Goal: Information Seeking & Learning: Learn about a topic

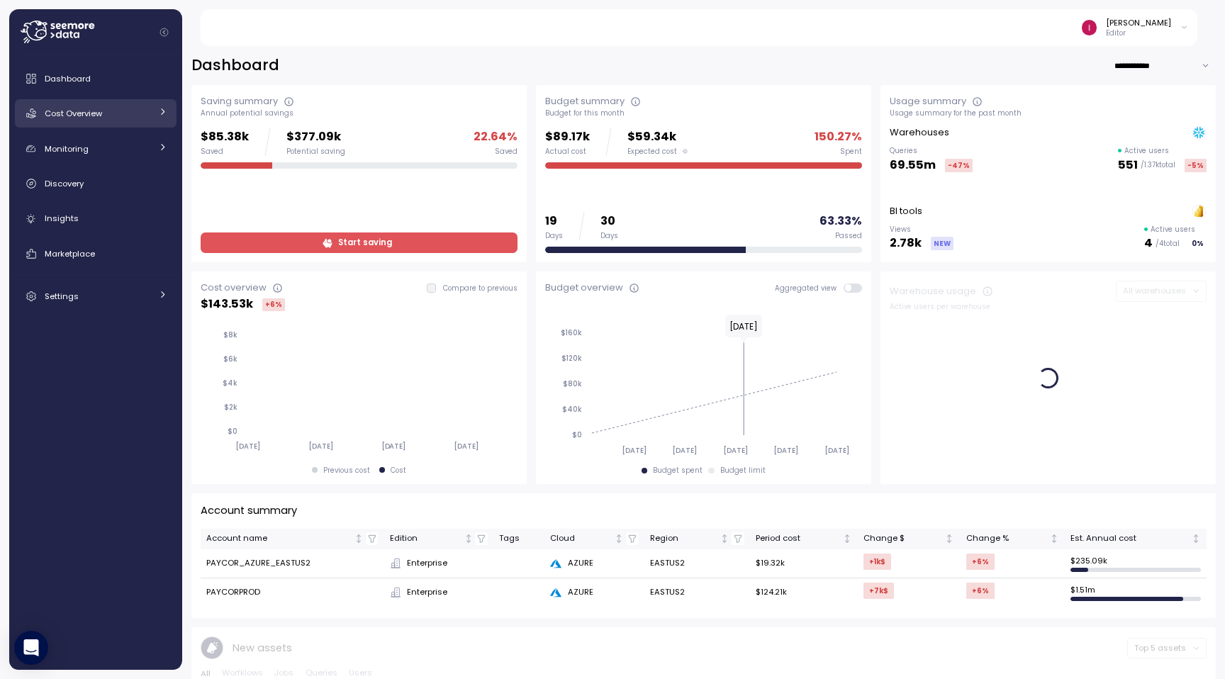
click at [116, 122] on link "Cost Overview" at bounding box center [96, 113] width 162 height 28
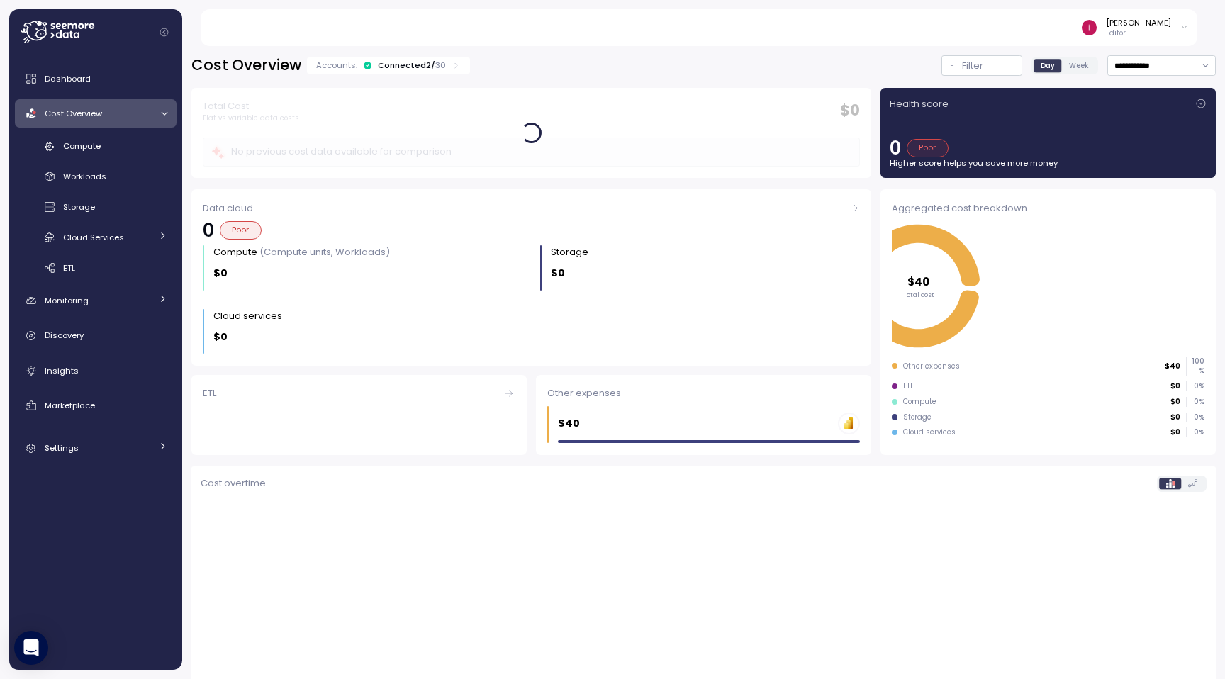
click at [116, 122] on link "Cost Overview" at bounding box center [96, 113] width 162 height 28
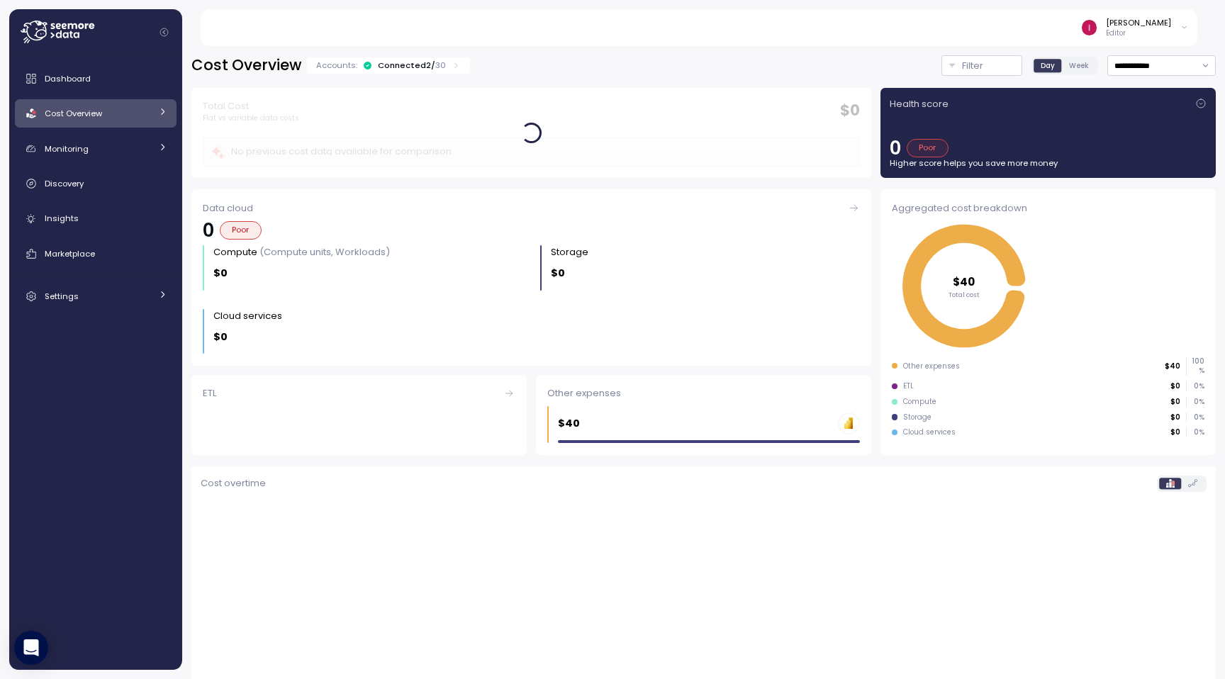
click at [116, 122] on link "Cost Overview" at bounding box center [96, 113] width 162 height 28
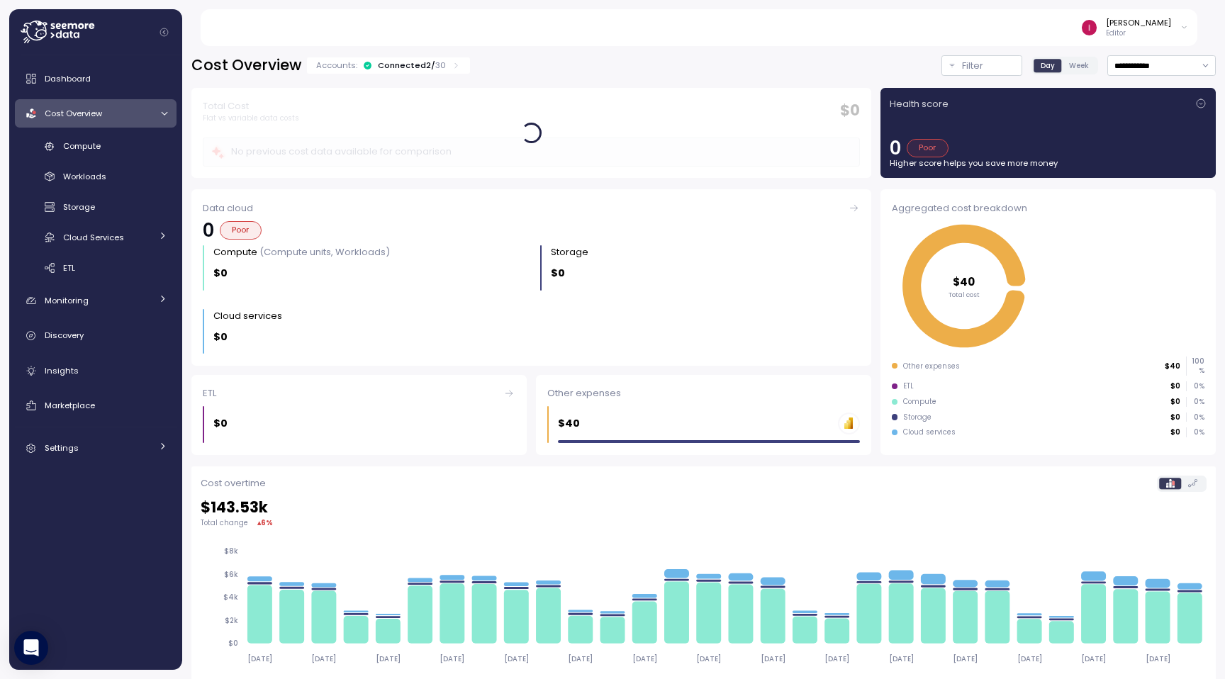
click at [116, 122] on link "Cost Overview" at bounding box center [96, 113] width 162 height 28
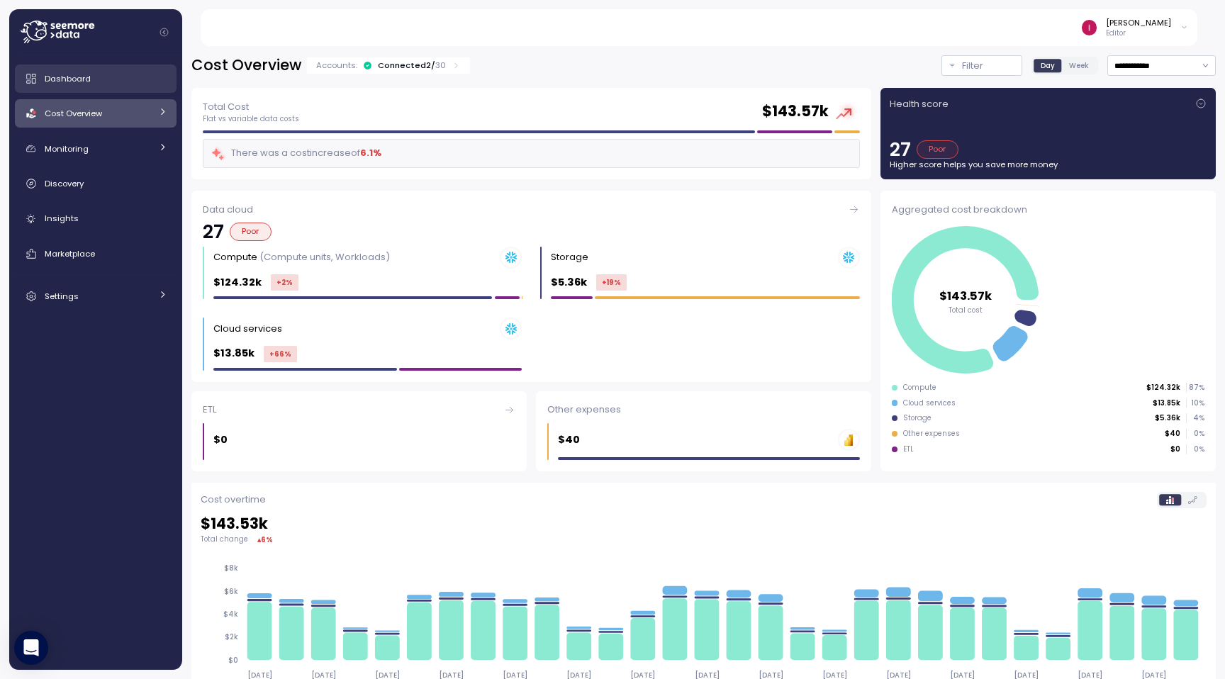
click at [96, 84] on div "Dashboard" at bounding box center [106, 79] width 123 height 14
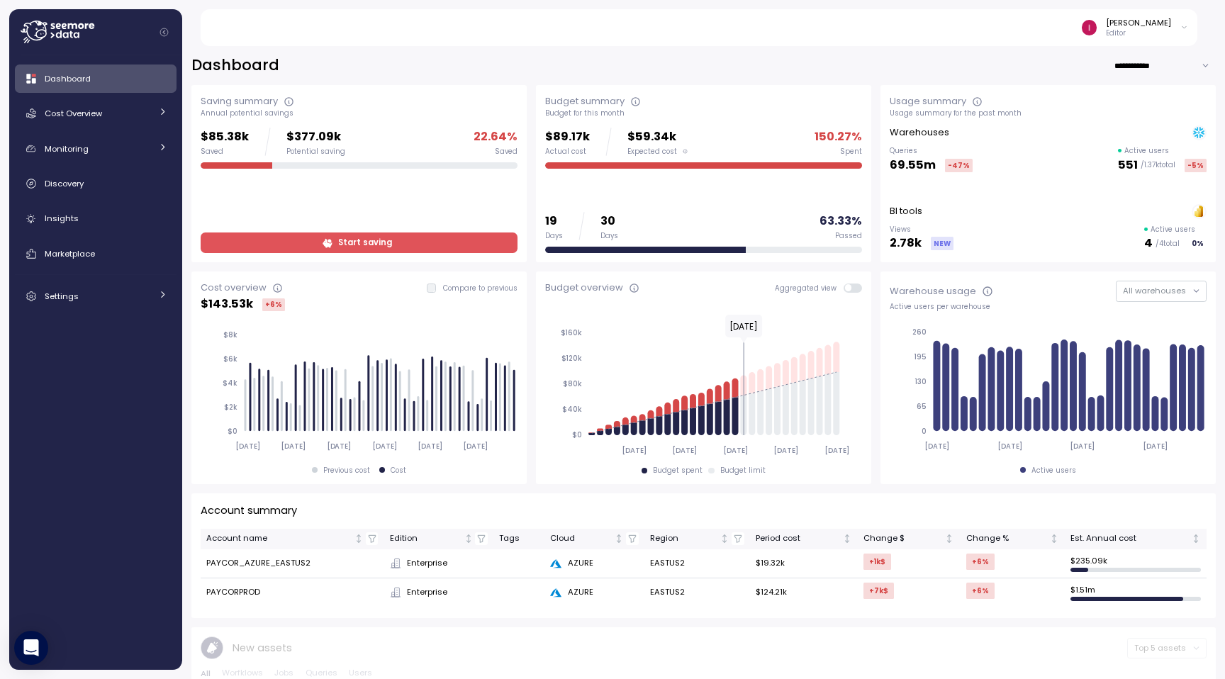
click at [1146, 33] on p "Editor" at bounding box center [1138, 33] width 65 height 10
click at [563, 33] on div "Idan Birnboim Editor" at bounding box center [707, 27] width 981 height 37
click at [76, 26] on icon at bounding box center [72, 26] width 9 height 6
click at [1180, 26] on icon at bounding box center [1184, 27] width 8 height 17
click at [765, 30] on div "Idan Birnboim Editor" at bounding box center [707, 27] width 981 height 37
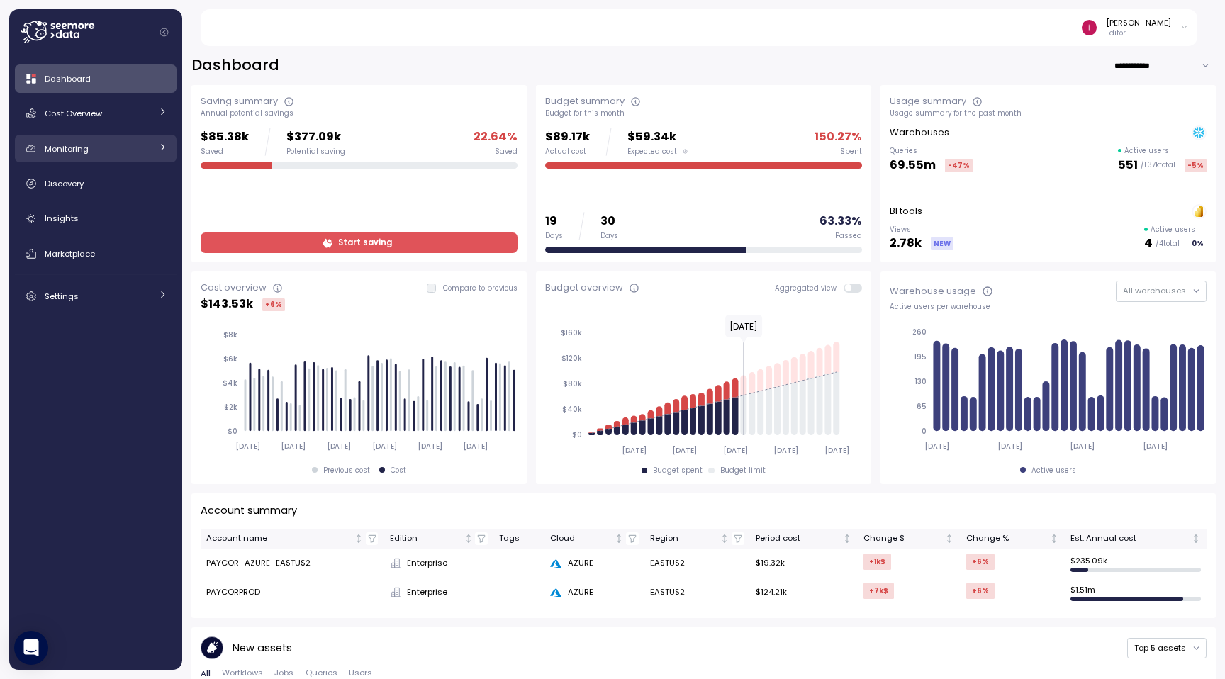
click at [110, 154] on div "Monitoring" at bounding box center [98, 149] width 106 height 14
click at [127, 120] on div "Cost Overview" at bounding box center [98, 113] width 106 height 14
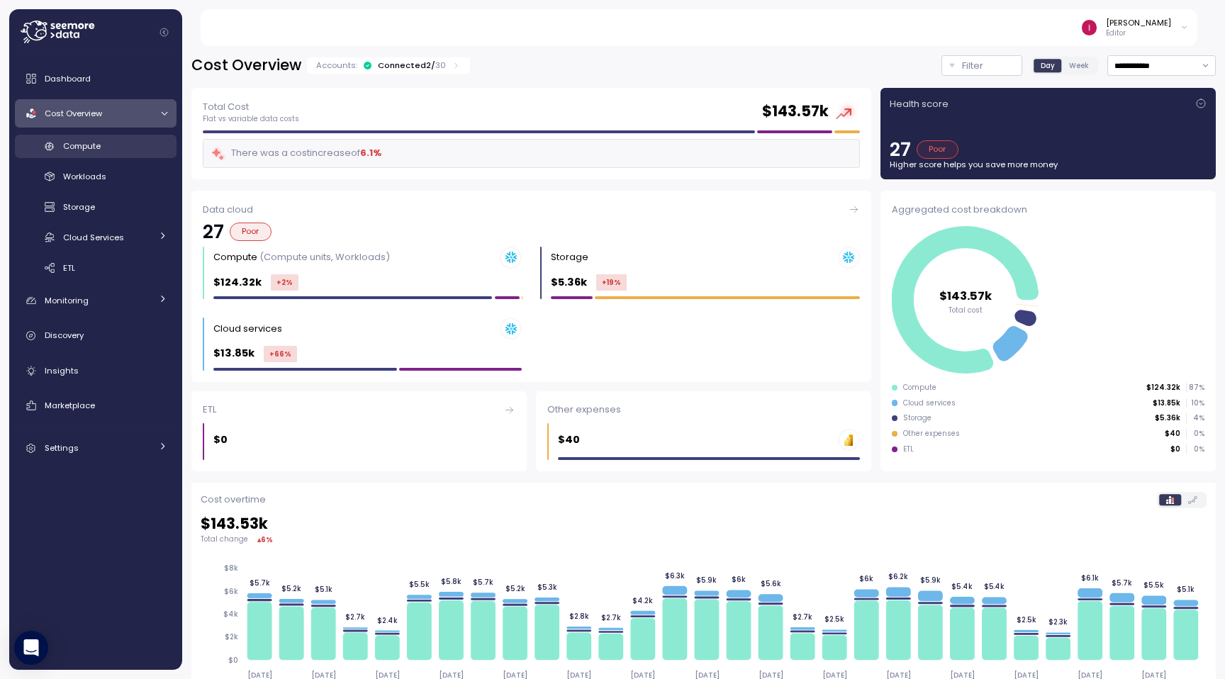
click at [121, 150] on div "Compute" at bounding box center [115, 146] width 104 height 14
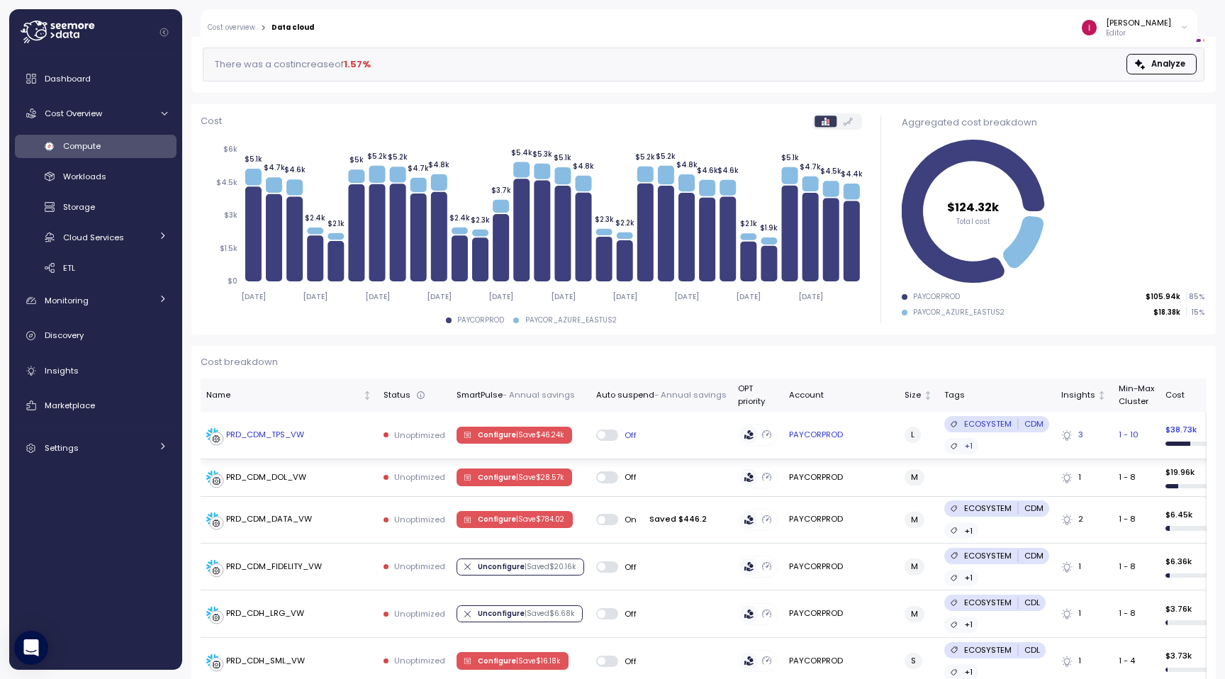
scroll to position [140, 0]
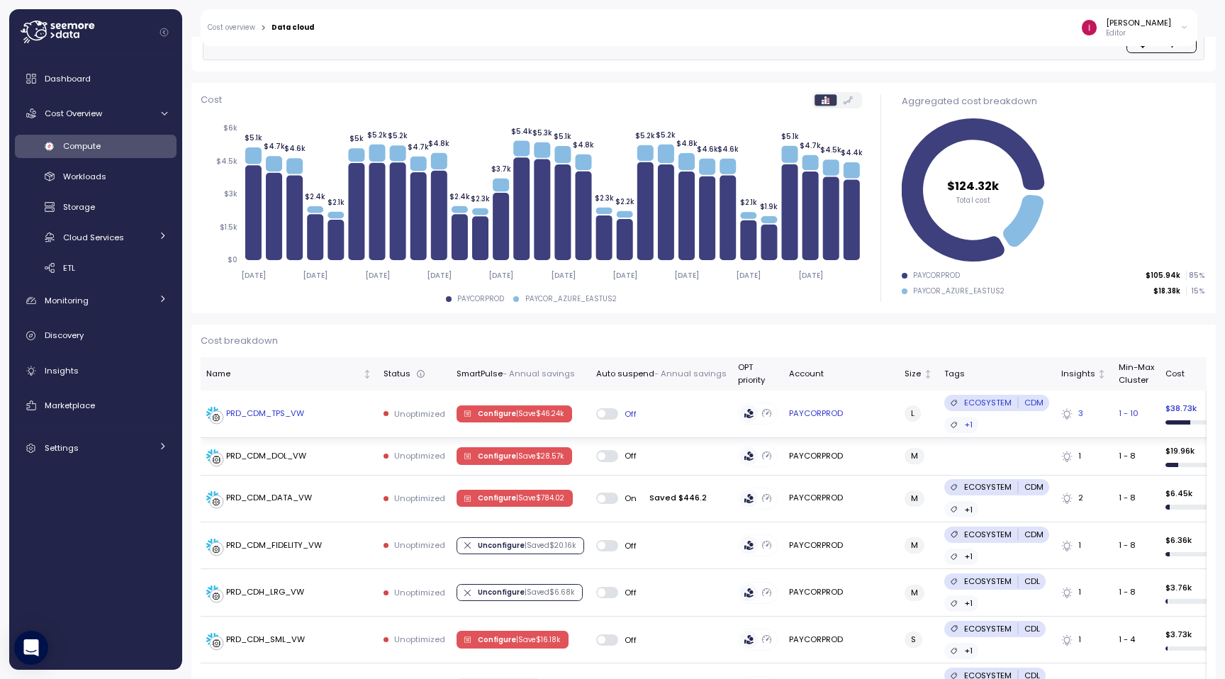
click at [286, 407] on div "PRD_CDM_TPS_VW" at bounding box center [255, 414] width 98 height 14
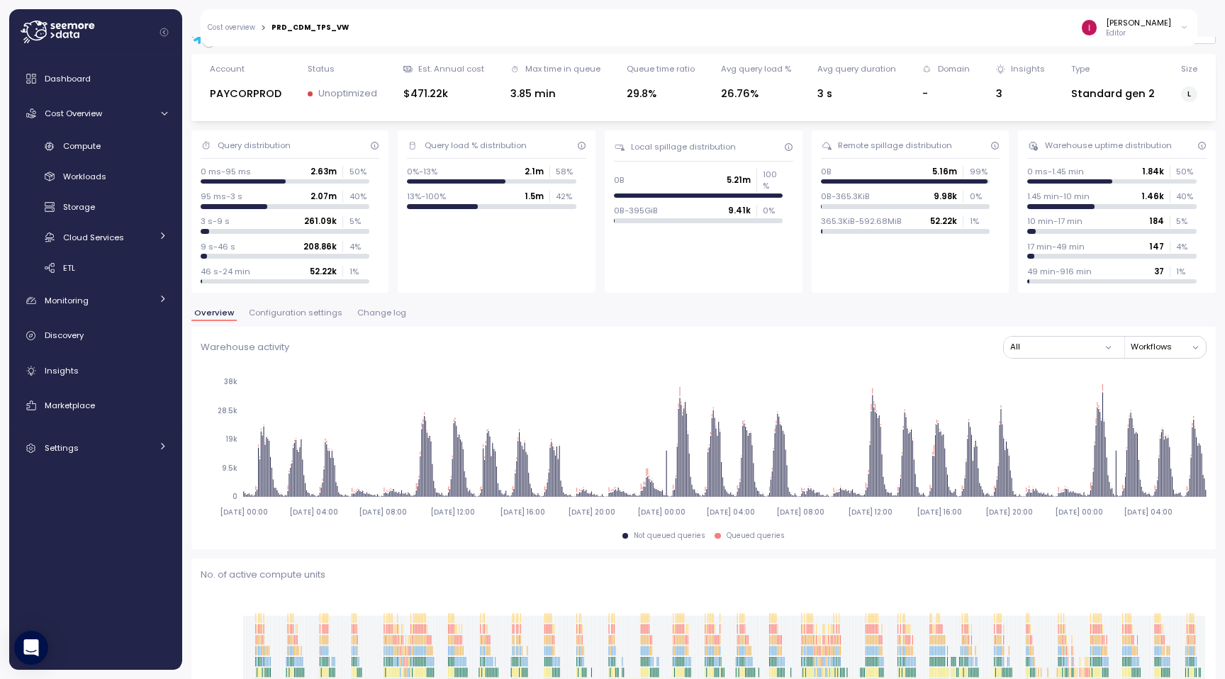
scroll to position [684, 0]
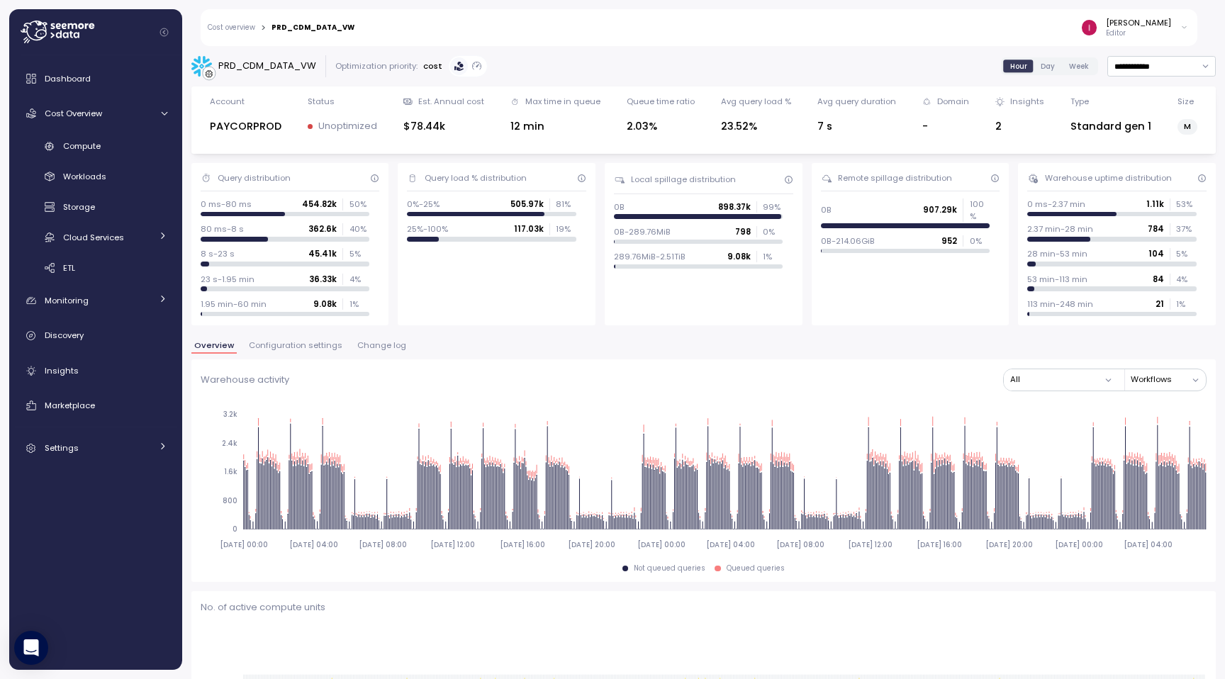
click at [232, 20] on div "Cost overview > PRD_CDM_DATA_VW [PERSON_NAME] Editor" at bounding box center [699, 27] width 996 height 37
click at [232, 26] on link "Cost overview" at bounding box center [231, 27] width 47 height 7
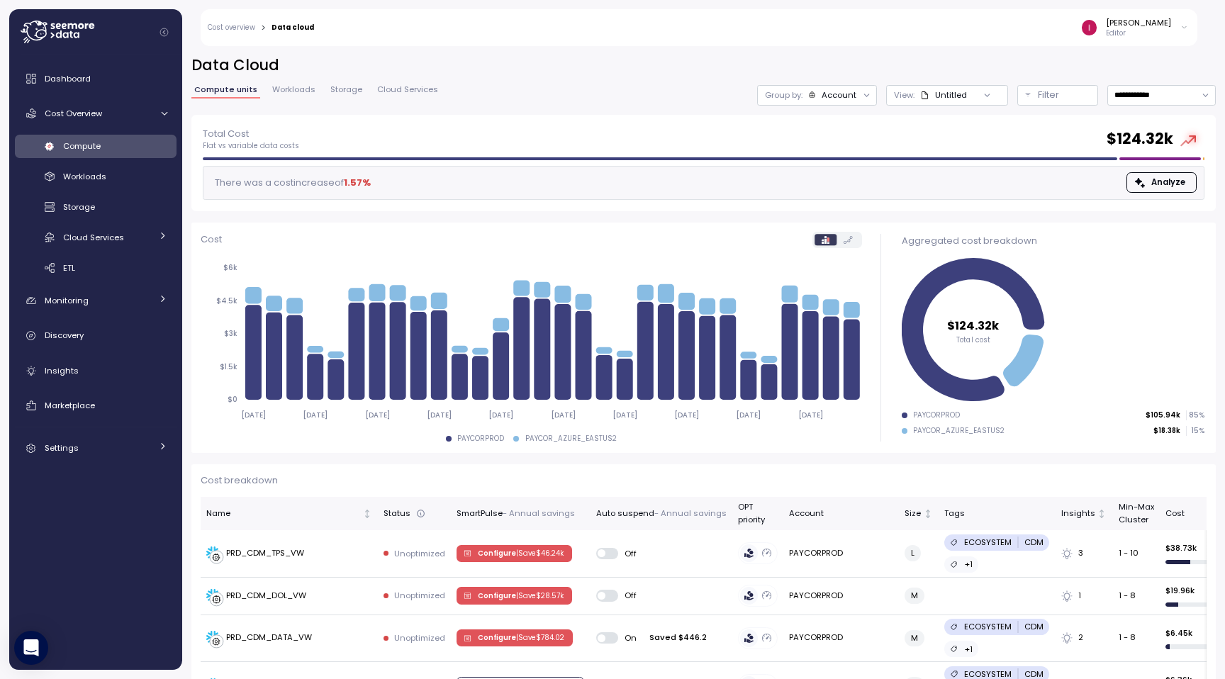
scroll to position [174, 0]
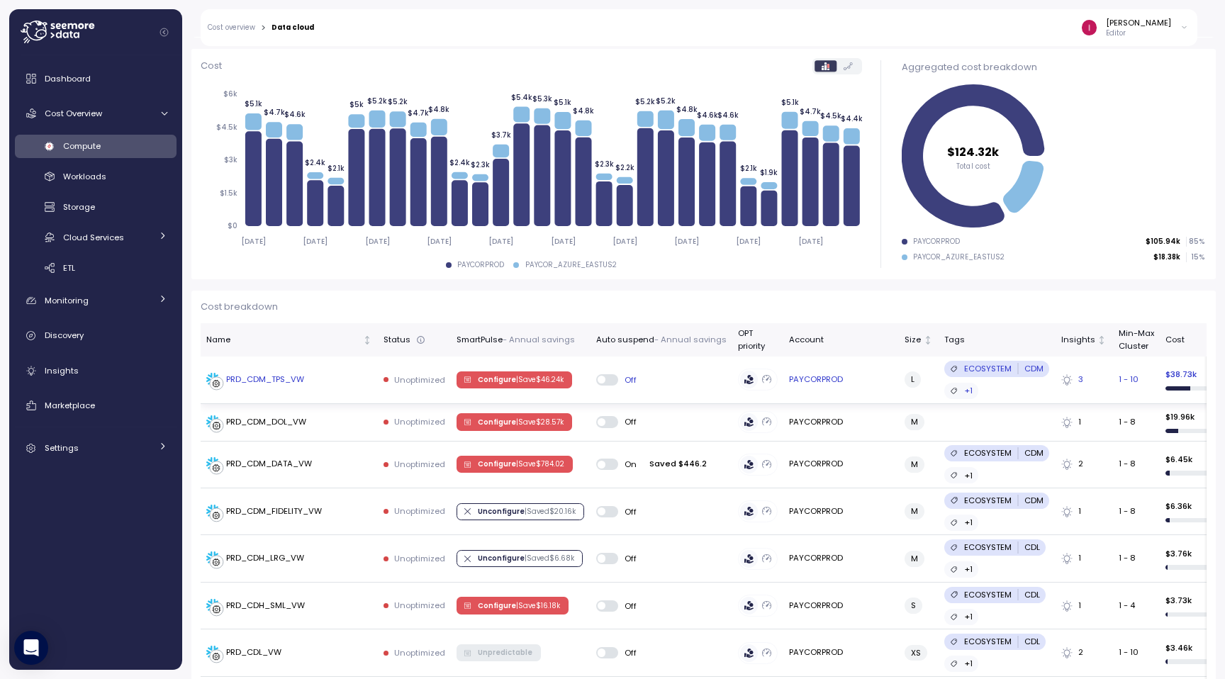
click at [269, 384] on div "PRD_CDM_TPS_VW" at bounding box center [265, 379] width 78 height 13
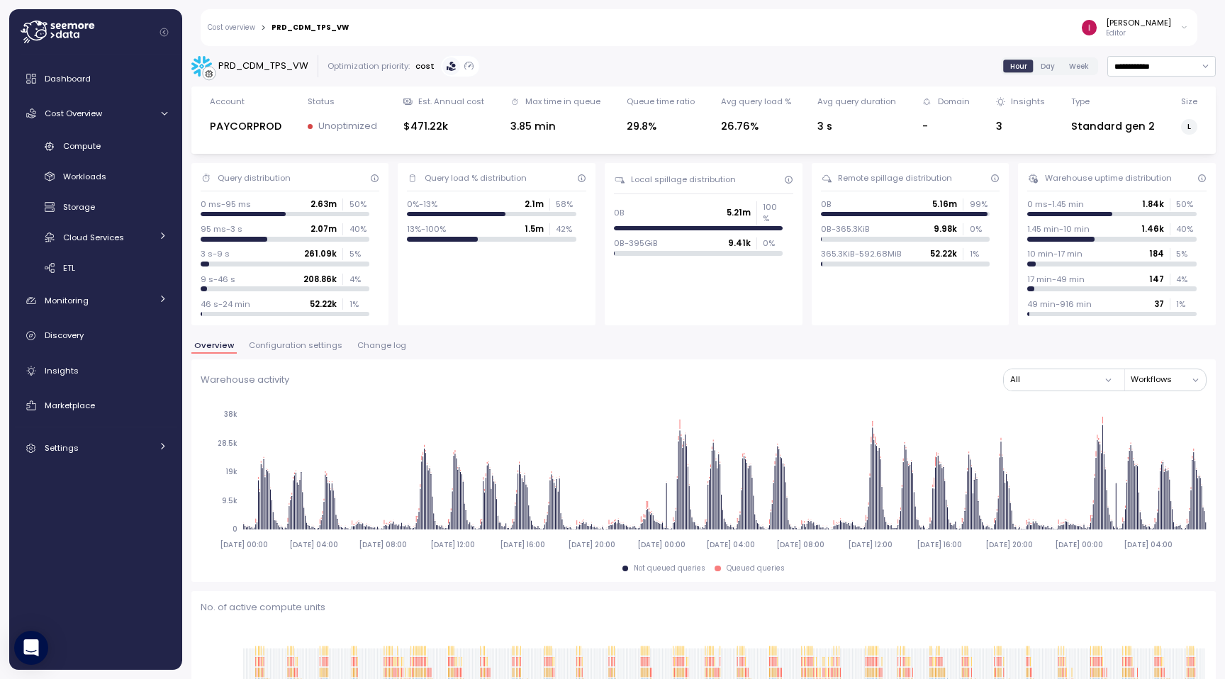
click at [232, 28] on link "Cost overview" at bounding box center [231, 27] width 47 height 7
